Goal: Task Accomplishment & Management: Manage account settings

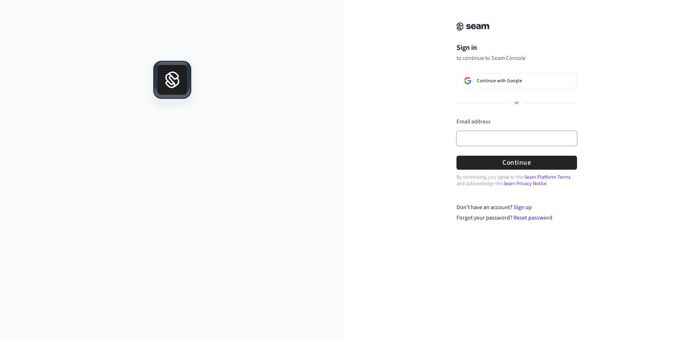
click at [482, 136] on input "Email address" at bounding box center [516, 138] width 120 height 15
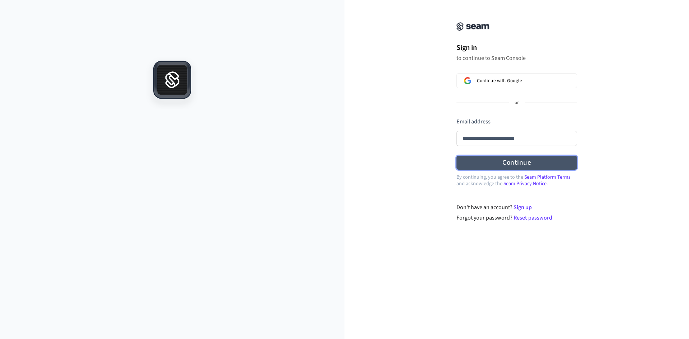
click at [509, 162] on button "Continue" at bounding box center [516, 163] width 120 height 14
type input "**********"
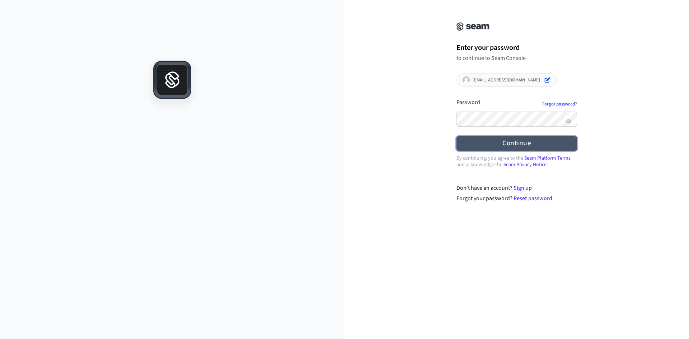
click at [503, 142] on button "Continue" at bounding box center [516, 143] width 120 height 14
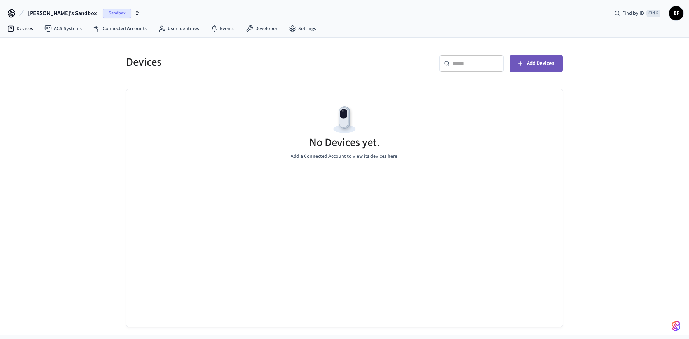
click at [520, 63] on icon "button" at bounding box center [520, 63] width 4 height 4
click at [177, 29] on link "User Identities" at bounding box center [178, 28] width 52 height 13
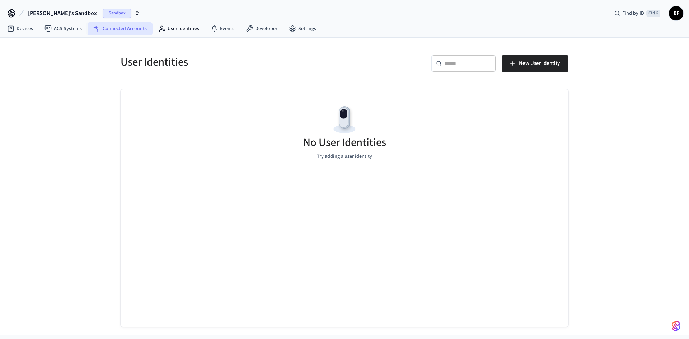
click at [115, 28] on link "Connected Accounts" at bounding box center [120, 28] width 65 height 13
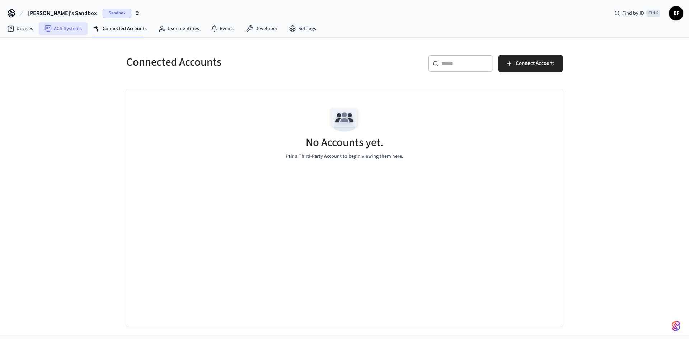
click at [66, 28] on link "ACS Systems" at bounding box center [63, 28] width 49 height 13
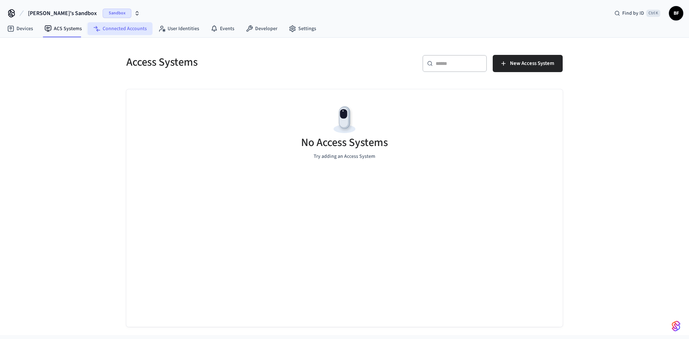
click at [120, 32] on link "Connected Accounts" at bounding box center [120, 28] width 65 height 13
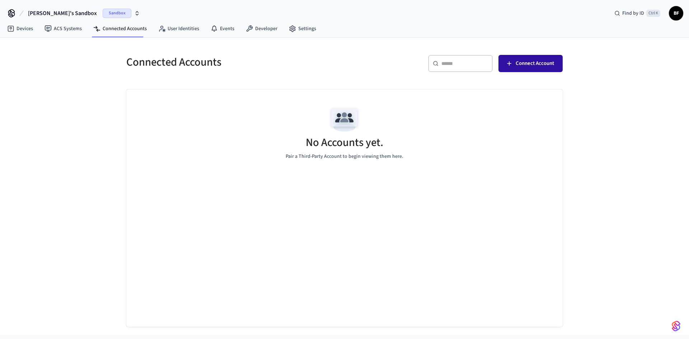
click at [531, 66] on span "Connect Account" at bounding box center [534, 63] width 38 height 9
click at [22, 27] on link "Devices" at bounding box center [19, 28] width 37 height 13
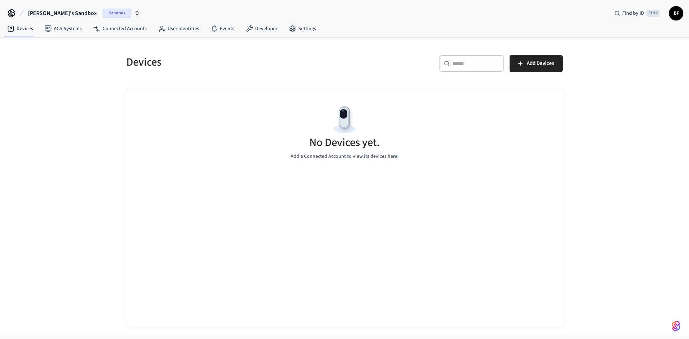
click at [48, 12] on span "[PERSON_NAME]'s Sandbox" at bounding box center [62, 13] width 69 height 9
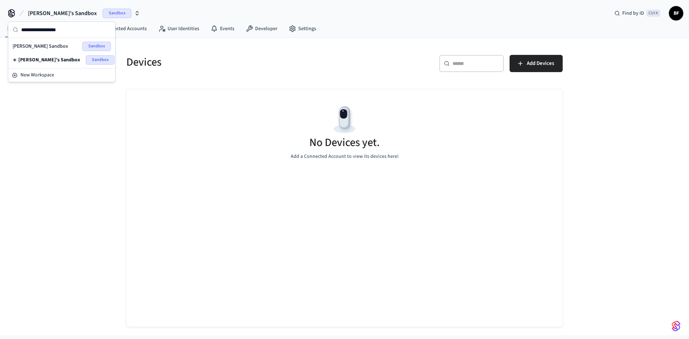
click at [381, 216] on div "No Devices yet. Add a Connected Account to view its devices here!" at bounding box center [344, 207] width 436 height 237
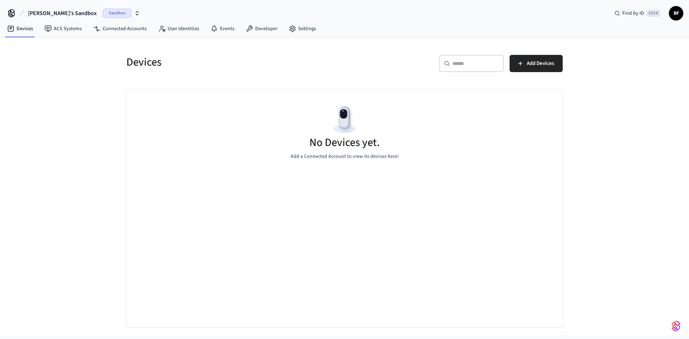
click at [673, 12] on span "BF" at bounding box center [675, 13] width 13 height 13
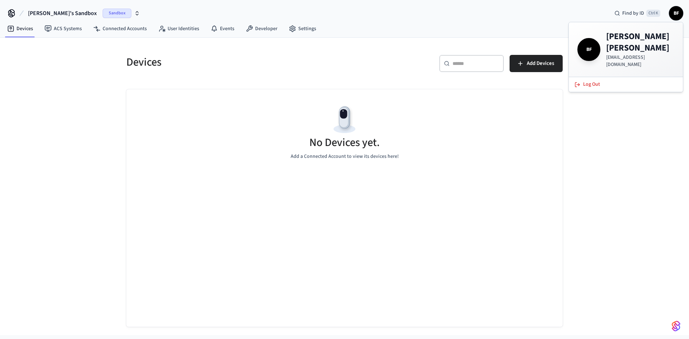
click at [636, 139] on div "Devices ​ ​ Add Devices No Devices yet. Add a Connected Account to view its dev…" at bounding box center [344, 186] width 689 height 297
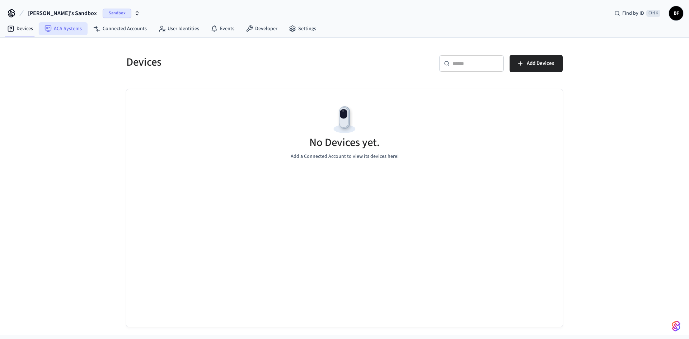
click at [66, 30] on link "ACS Systems" at bounding box center [63, 28] width 49 height 13
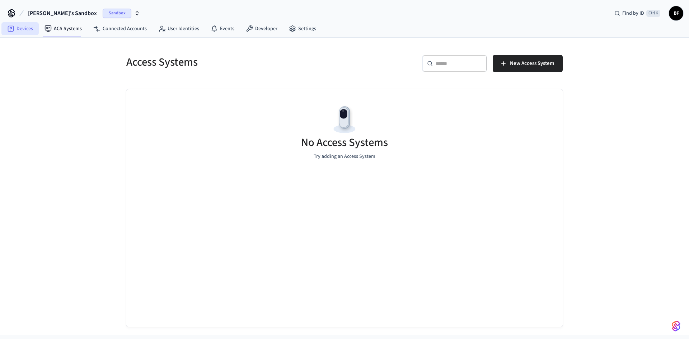
click at [22, 26] on link "Devices" at bounding box center [19, 28] width 37 height 13
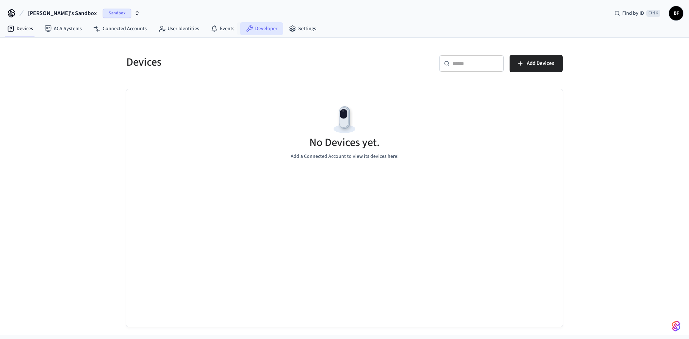
click at [253, 28] on link "Developer" at bounding box center [261, 28] width 43 height 13
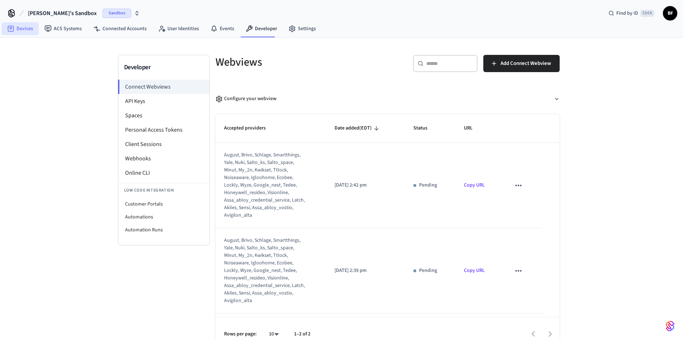
click at [19, 27] on link "Devices" at bounding box center [19, 28] width 37 height 13
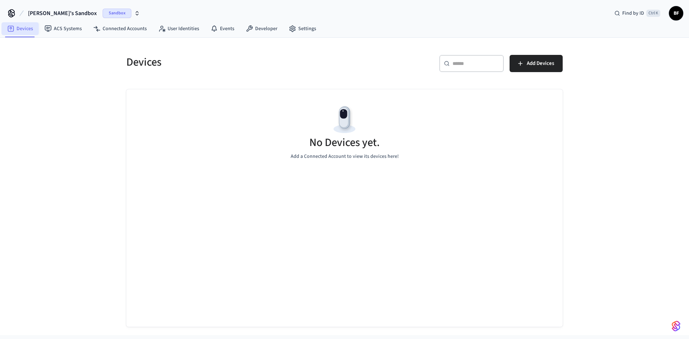
click at [25, 28] on link "Devices" at bounding box center [19, 28] width 37 height 13
click at [115, 29] on link "Connected Accounts" at bounding box center [120, 28] width 65 height 13
click at [22, 28] on link "Devices" at bounding box center [19, 28] width 37 height 13
click at [59, 12] on span "[PERSON_NAME]'s Sandbox" at bounding box center [62, 13] width 69 height 9
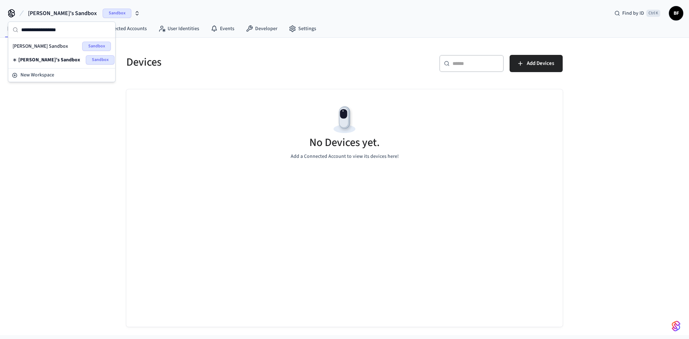
click at [42, 44] on span "[PERSON_NAME] Sandbox" at bounding box center [41, 46] width 56 height 7
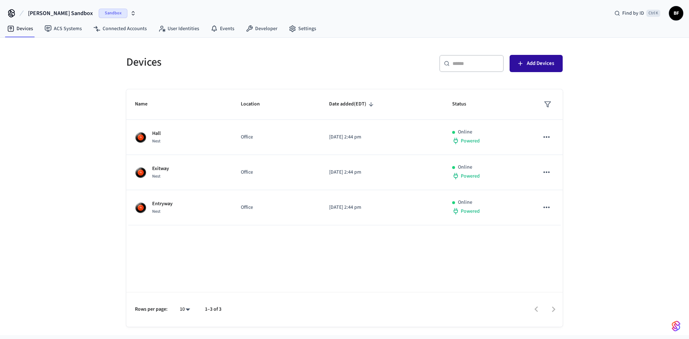
click at [522, 60] on icon "button" at bounding box center [519, 63] width 7 height 7
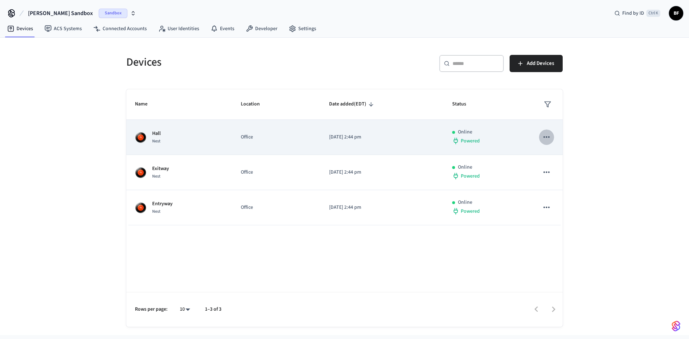
click at [549, 135] on icon "sticky table" at bounding box center [546, 136] width 9 height 9
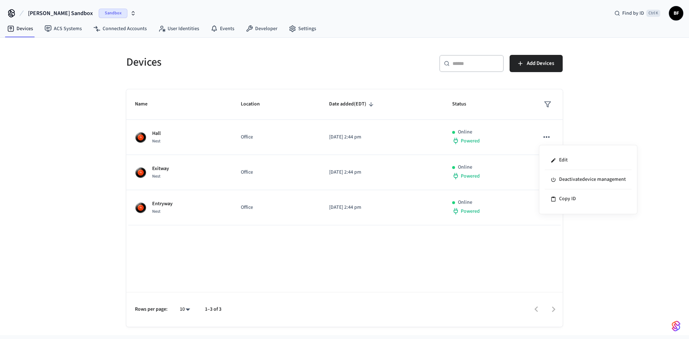
click at [219, 141] on div at bounding box center [344, 169] width 689 height 339
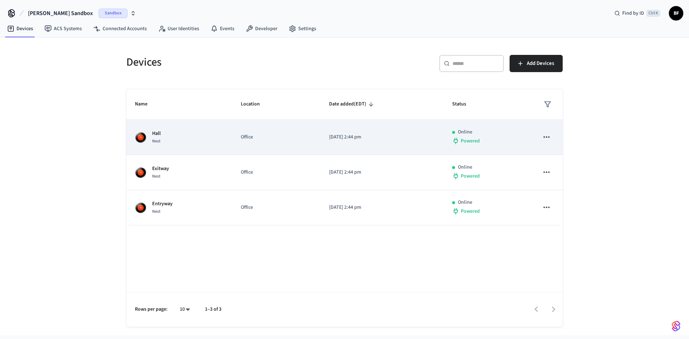
click at [152, 136] on p "Hall" at bounding box center [156, 134] width 9 height 8
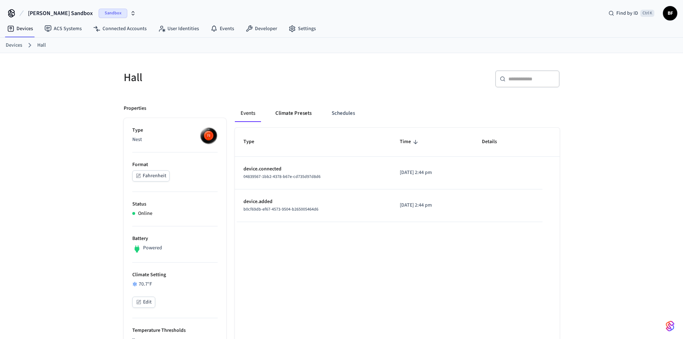
click at [298, 108] on button "Climate Presets" at bounding box center [294, 113] width 48 height 17
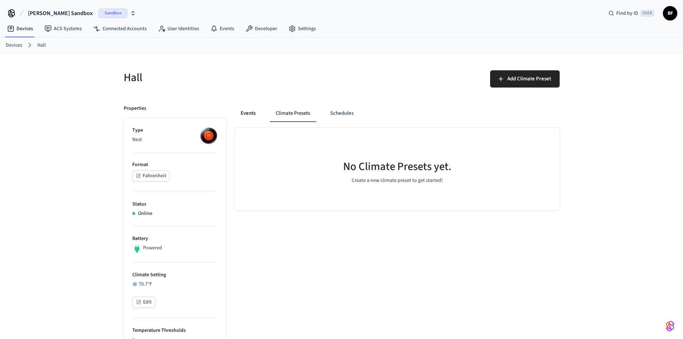
click at [246, 111] on button "Events" at bounding box center [248, 113] width 27 height 17
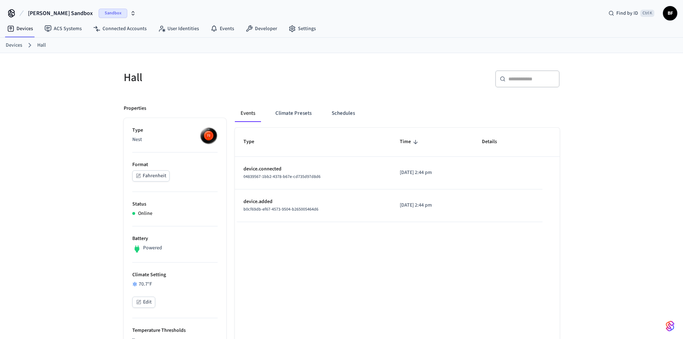
click at [12, 47] on link "Devices" at bounding box center [14, 46] width 16 height 8
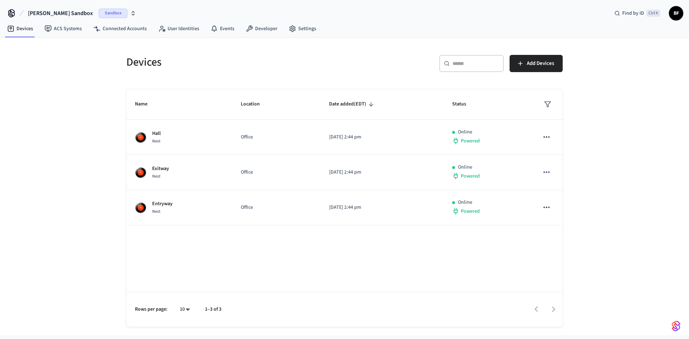
click at [60, 11] on span "[PERSON_NAME] Sandbox" at bounding box center [60, 13] width 65 height 9
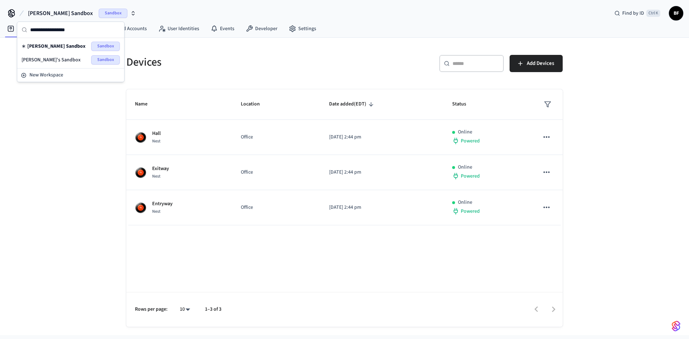
click at [49, 59] on span "[PERSON_NAME]'s Sandbox" at bounding box center [51, 59] width 59 height 7
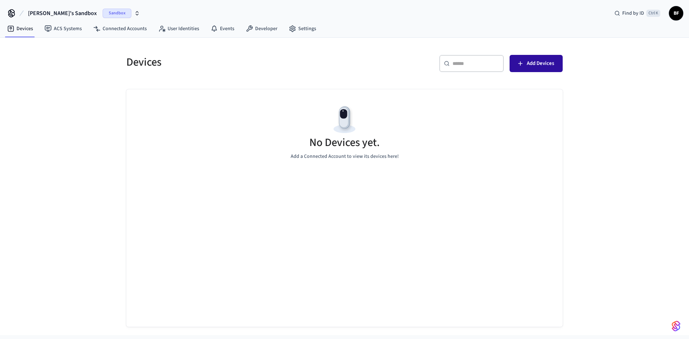
click at [536, 60] on span "Add Devices" at bounding box center [539, 63] width 27 height 9
click at [54, 12] on span "[PERSON_NAME]'s Sandbox" at bounding box center [62, 13] width 69 height 9
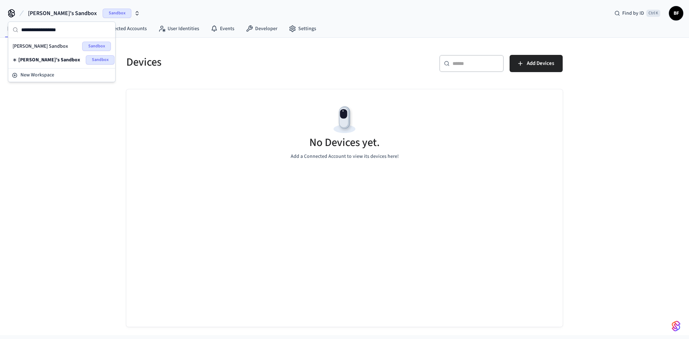
click at [33, 42] on div "[PERSON_NAME] Sandbox Sandbox" at bounding box center [62, 46] width 98 height 9
